Goal: Task Accomplishment & Management: Use online tool/utility

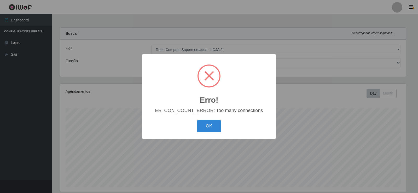
select select "161"
select select "1"
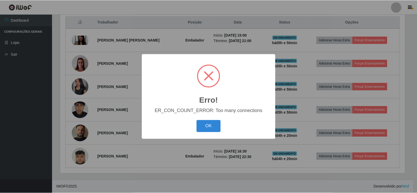
scroll to position [108, 346]
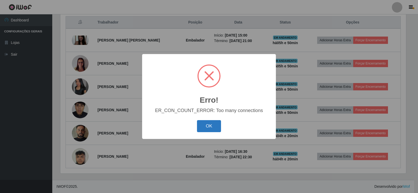
click at [208, 126] on button "OK" at bounding box center [209, 126] width 24 height 12
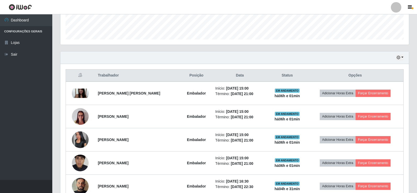
scroll to position [157, 0]
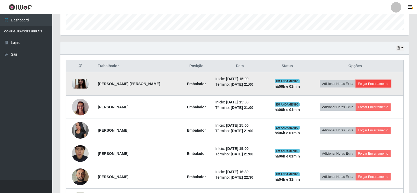
click at [374, 85] on button "Forçar Encerramento" at bounding box center [372, 83] width 35 height 7
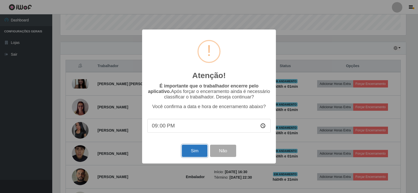
click at [197, 154] on button "Sim" at bounding box center [194, 151] width 25 height 12
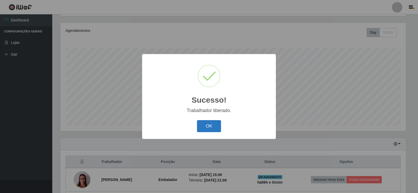
click at [217, 126] on button "OK" at bounding box center [209, 126] width 24 height 12
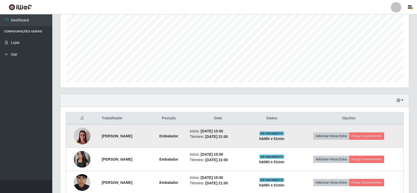
scroll to position [165, 0]
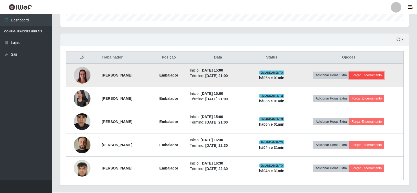
click at [372, 74] on button "Forçar Encerramento" at bounding box center [366, 75] width 35 height 7
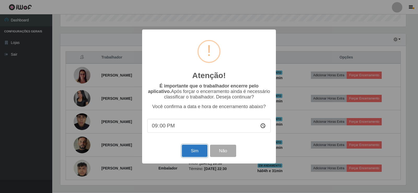
click at [187, 152] on button "Sim" at bounding box center [194, 151] width 25 height 12
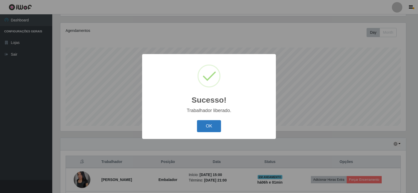
drag, startPoint x: 207, startPoint y: 123, endPoint x: 211, endPoint y: 123, distance: 4.2
click at [207, 123] on button "OK" at bounding box center [209, 126] width 24 height 12
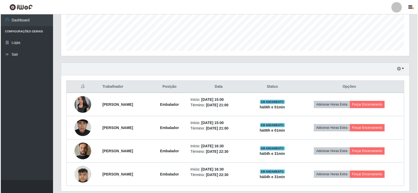
scroll to position [139, 0]
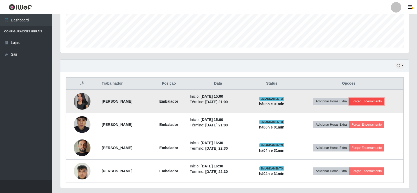
click at [368, 98] on button "Forçar Encerramento" at bounding box center [366, 101] width 35 height 7
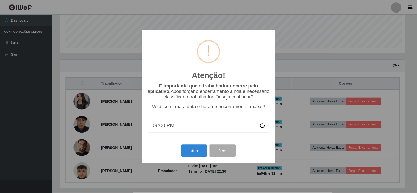
scroll to position [108, 346]
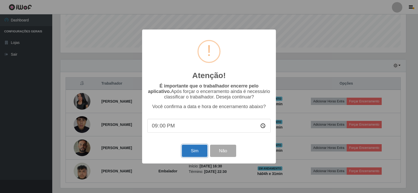
click at [189, 153] on button "Sim" at bounding box center [194, 151] width 25 height 12
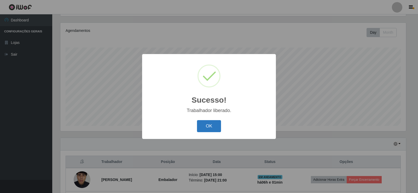
click at [206, 123] on button "OK" at bounding box center [209, 126] width 24 height 12
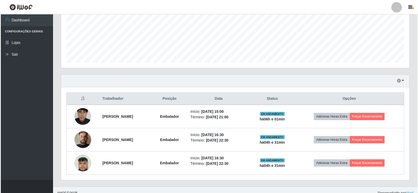
scroll to position [0, 0]
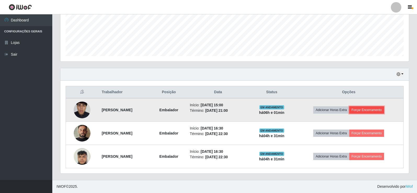
click at [365, 110] on button "Forçar Encerramento" at bounding box center [366, 109] width 35 height 7
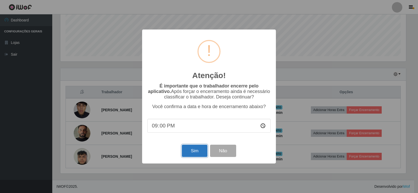
click at [198, 149] on button "Sim" at bounding box center [194, 151] width 25 height 12
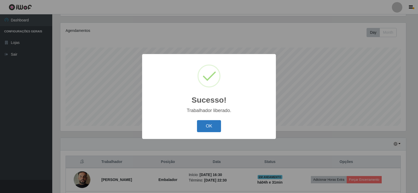
click at [208, 130] on button "OK" at bounding box center [209, 126] width 24 height 12
